Goal: Task Accomplishment & Management: Manage account settings

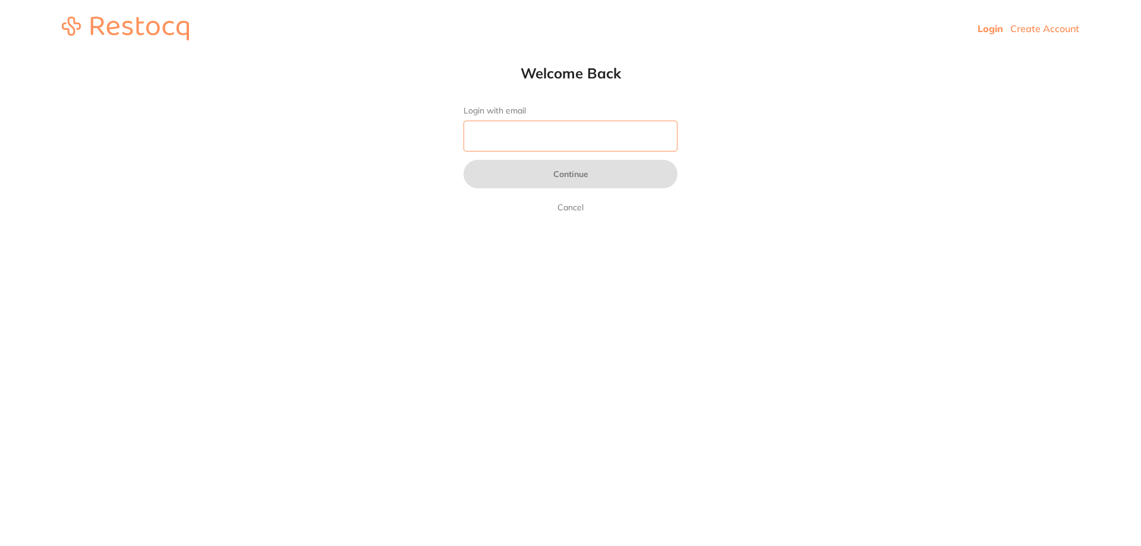
click at [512, 128] on input "Login with email" at bounding box center [571, 136] width 214 height 31
click at [560, 144] on input "Login with email" at bounding box center [571, 136] width 214 height 31
click at [511, 136] on input "Login with email" at bounding box center [571, 136] width 214 height 31
click at [494, 141] on input "Login with email" at bounding box center [571, 136] width 214 height 31
type input "s"
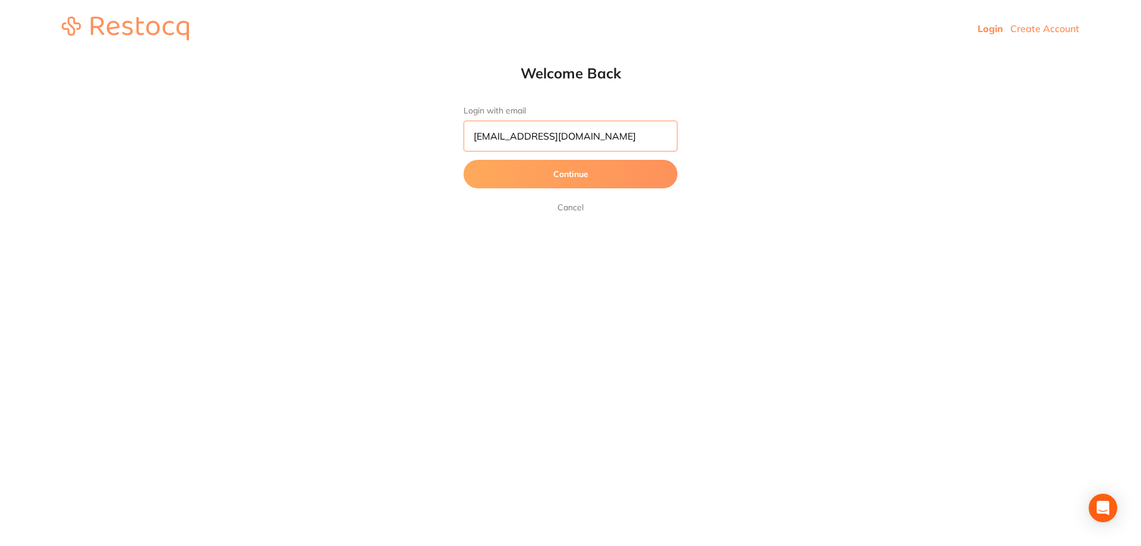
click at [582, 141] on input "[EMAIL_ADDRESS][DOMAIN_NAME]" at bounding box center [571, 136] width 214 height 31
type input "[EMAIL_ADDRESS][DOMAIN_NAME]"
click at [464, 160] on button "Continue" at bounding box center [571, 174] width 214 height 29
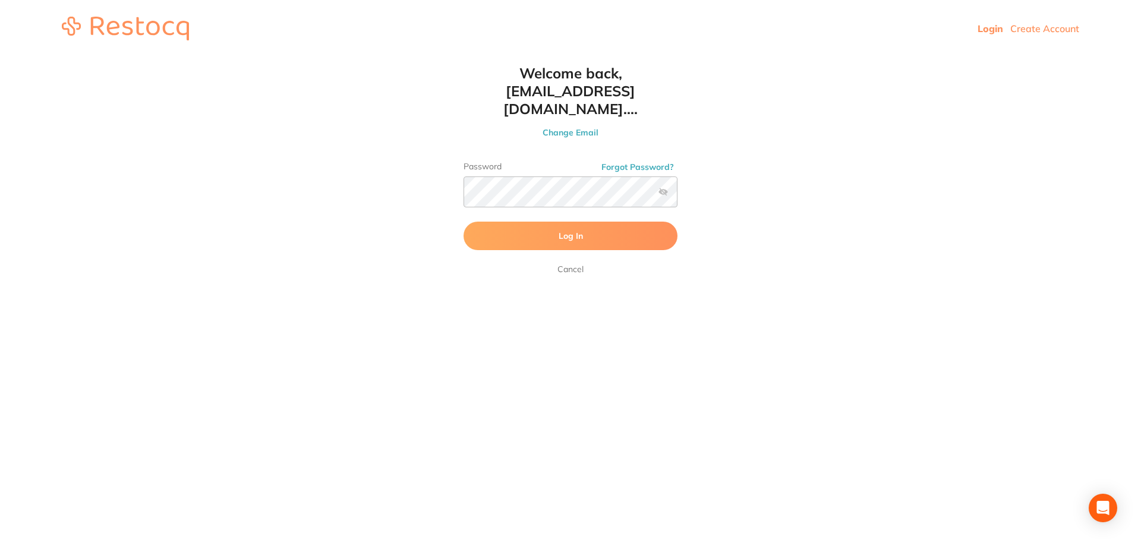
click at [666, 187] on label at bounding box center [664, 192] width 10 height 10
click at [678, 196] on input "checkbox" at bounding box center [678, 196] width 0 height 0
click at [666, 187] on label at bounding box center [664, 192] width 10 height 10
click at [678, 196] on input "checkbox" at bounding box center [678, 196] width 0 height 0
click at [635, 223] on button "Log In" at bounding box center [571, 236] width 214 height 29
